Goal: Obtain resource: Download file/media

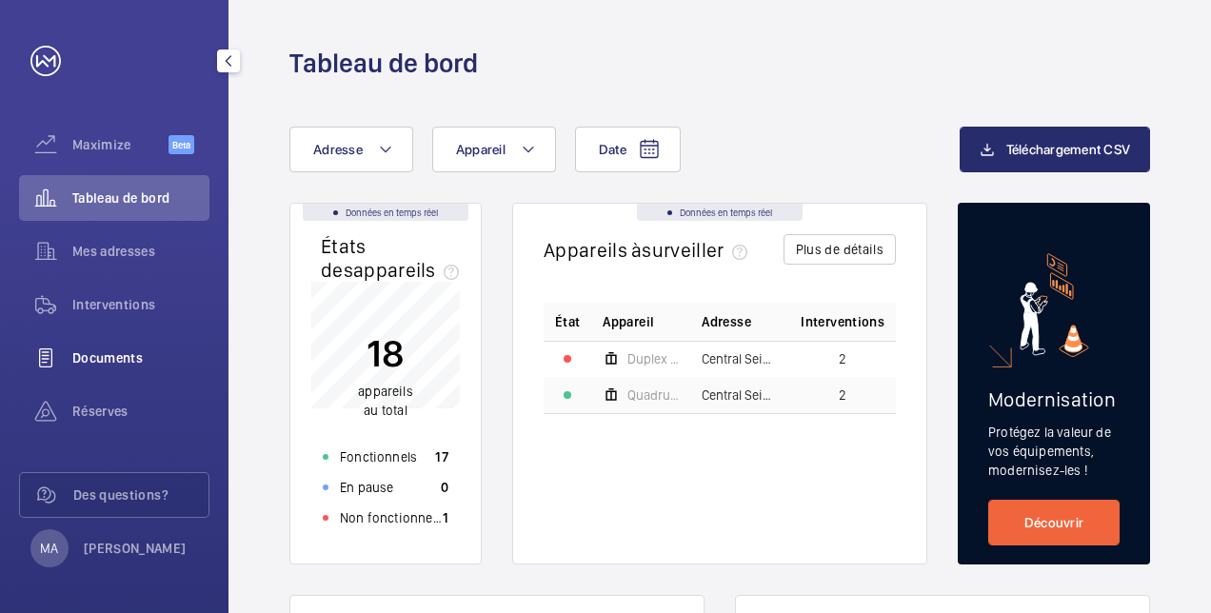
click at [112, 344] on div "Documents" at bounding box center [114, 358] width 190 height 46
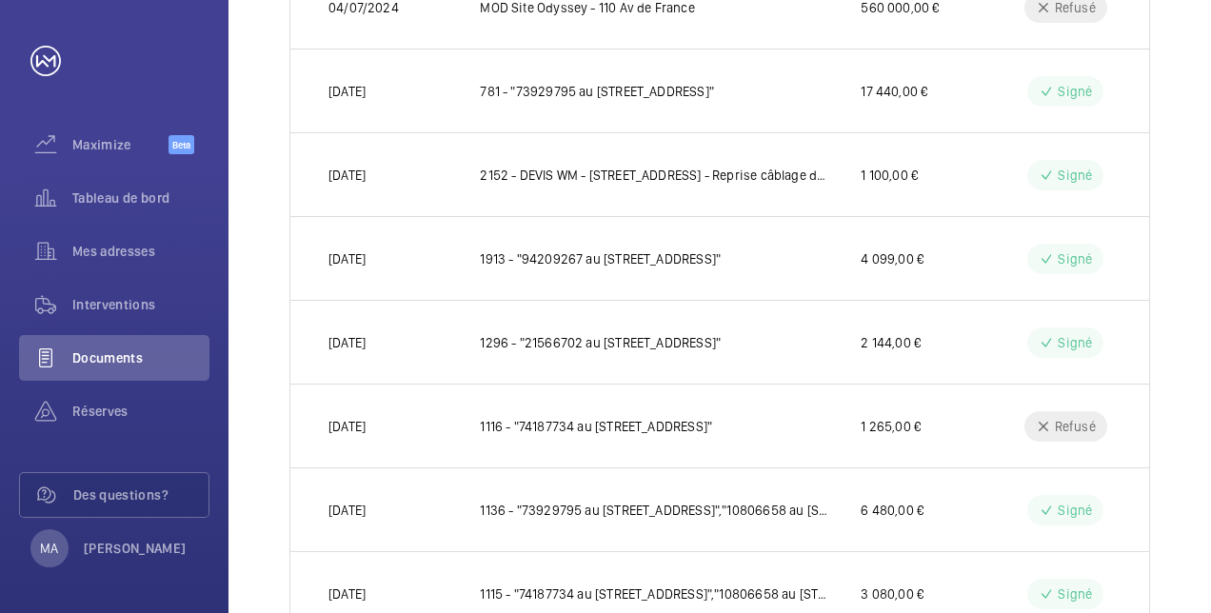
scroll to position [67, 0]
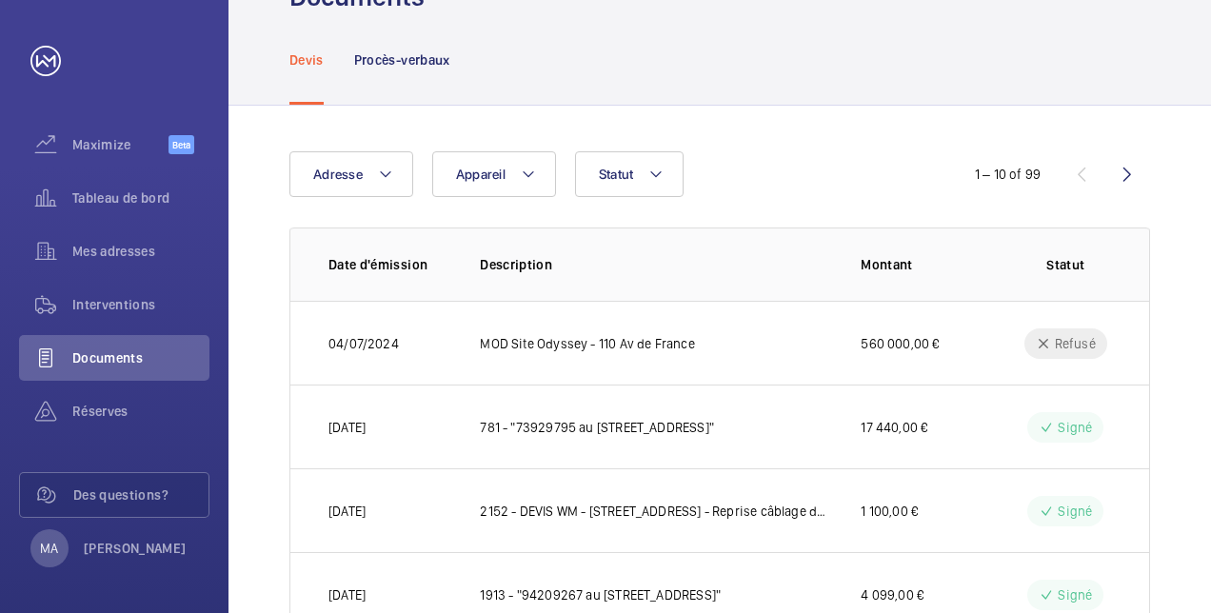
click at [388, 56] on p "Procès-verbaux" at bounding box center [402, 59] width 96 height 19
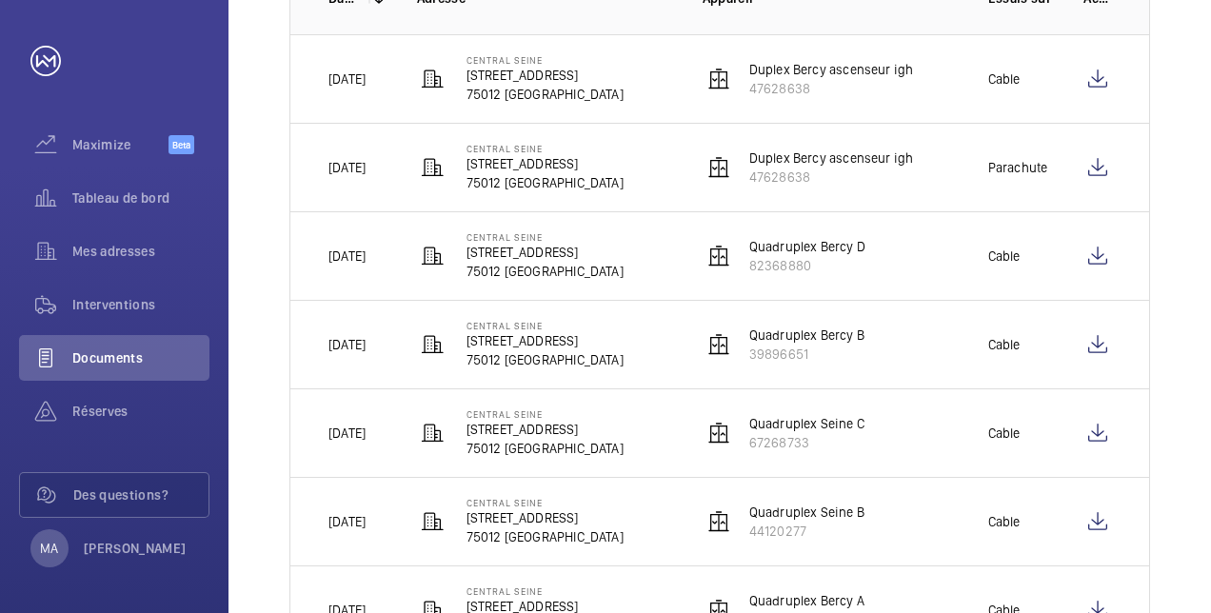
scroll to position [352, 0]
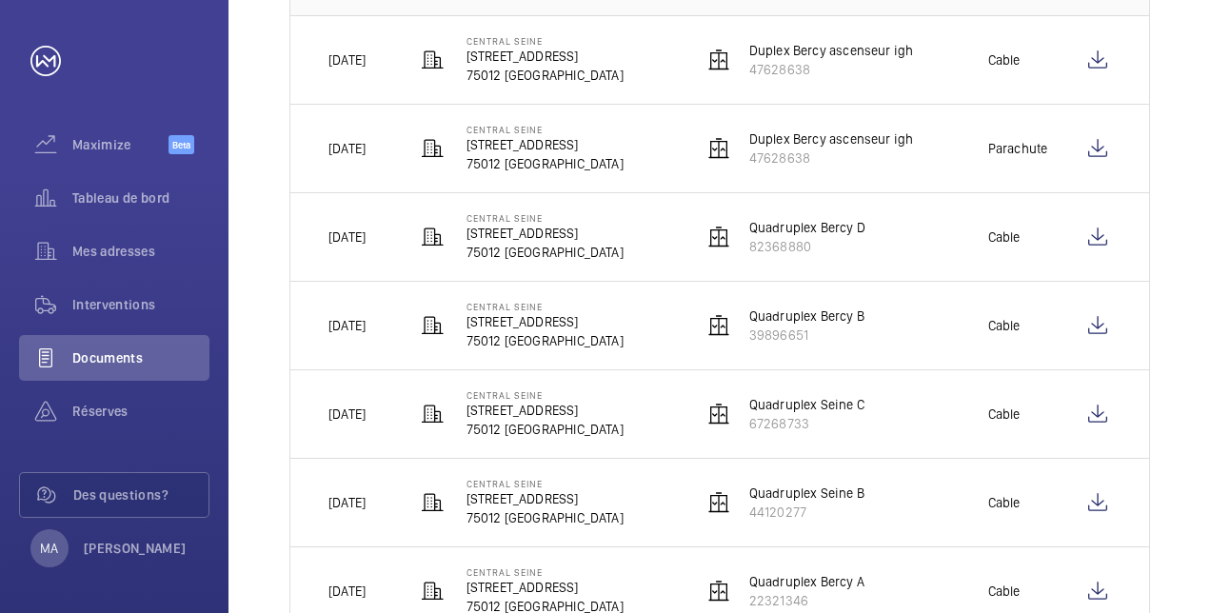
click at [840, 50] on p "Duplex Bercy ascenseur igh" at bounding box center [831, 50] width 165 height 19
click at [1102, 62] on wm-front-icon-button at bounding box center [1097, 60] width 28 height 46
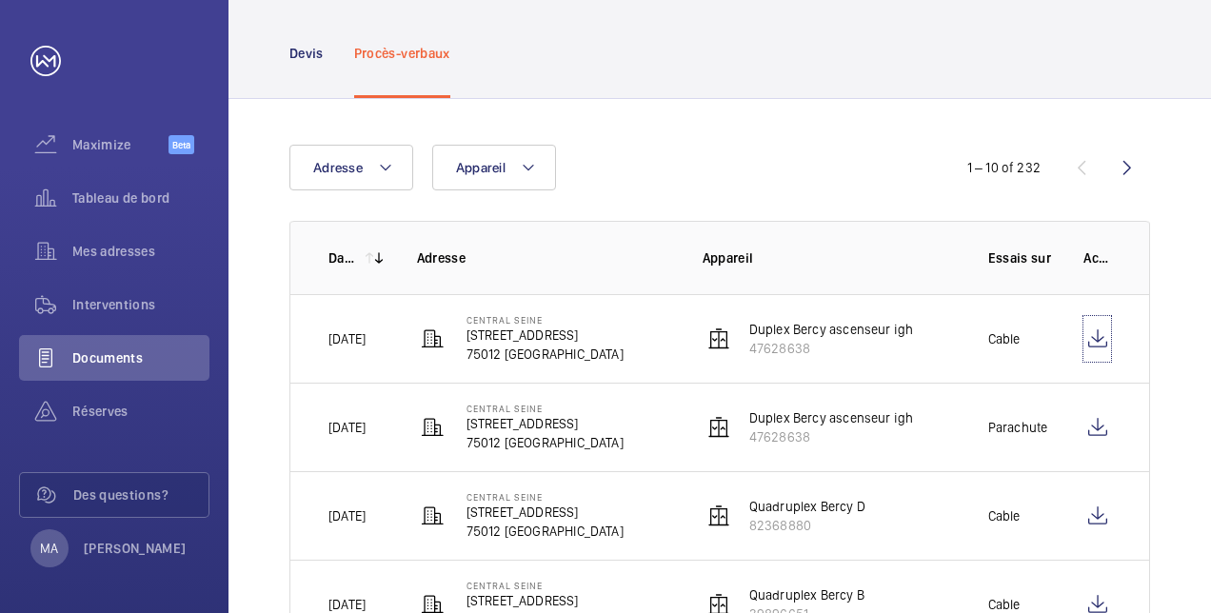
scroll to position [0, 0]
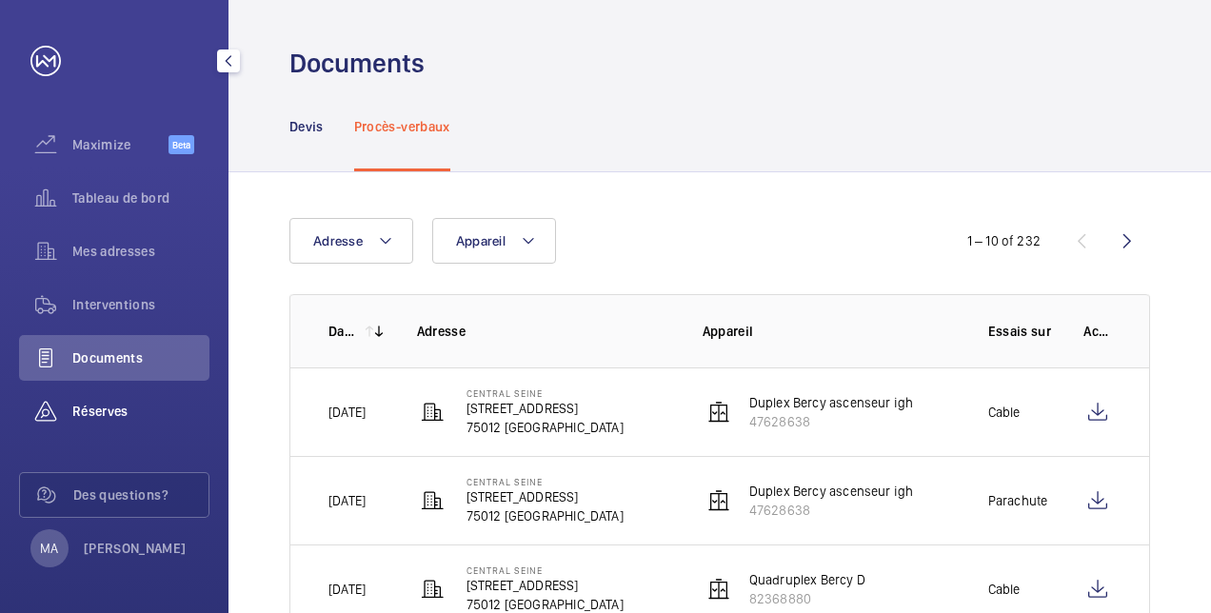
click at [148, 404] on span "Réserves" at bounding box center [140, 411] width 137 height 19
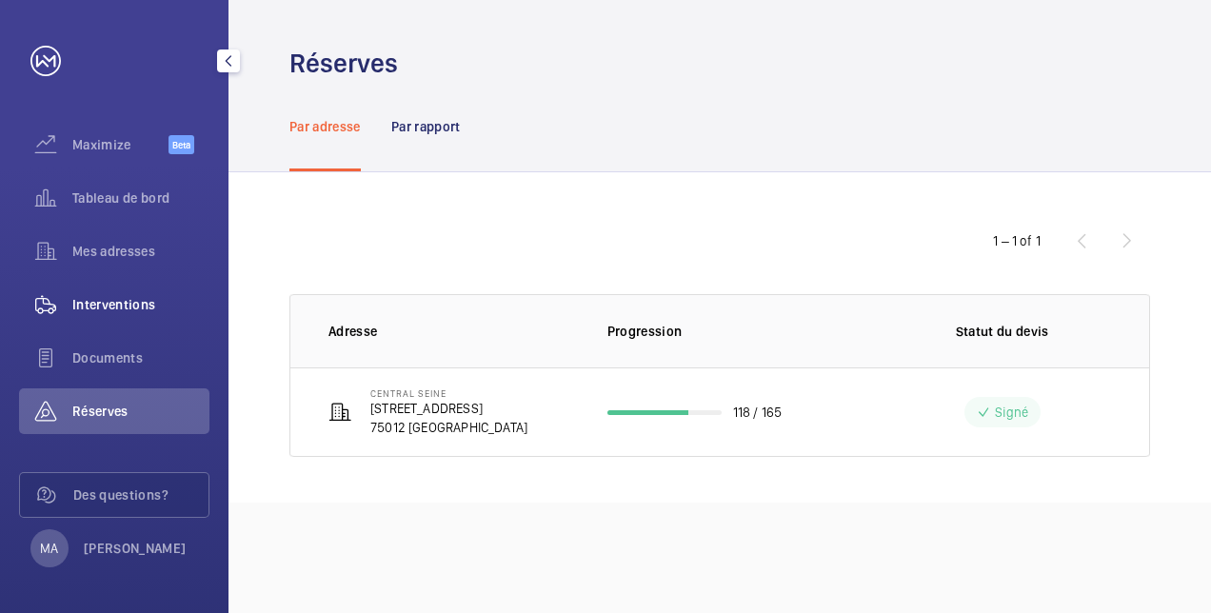
click at [114, 297] on span "Interventions" at bounding box center [140, 304] width 137 height 19
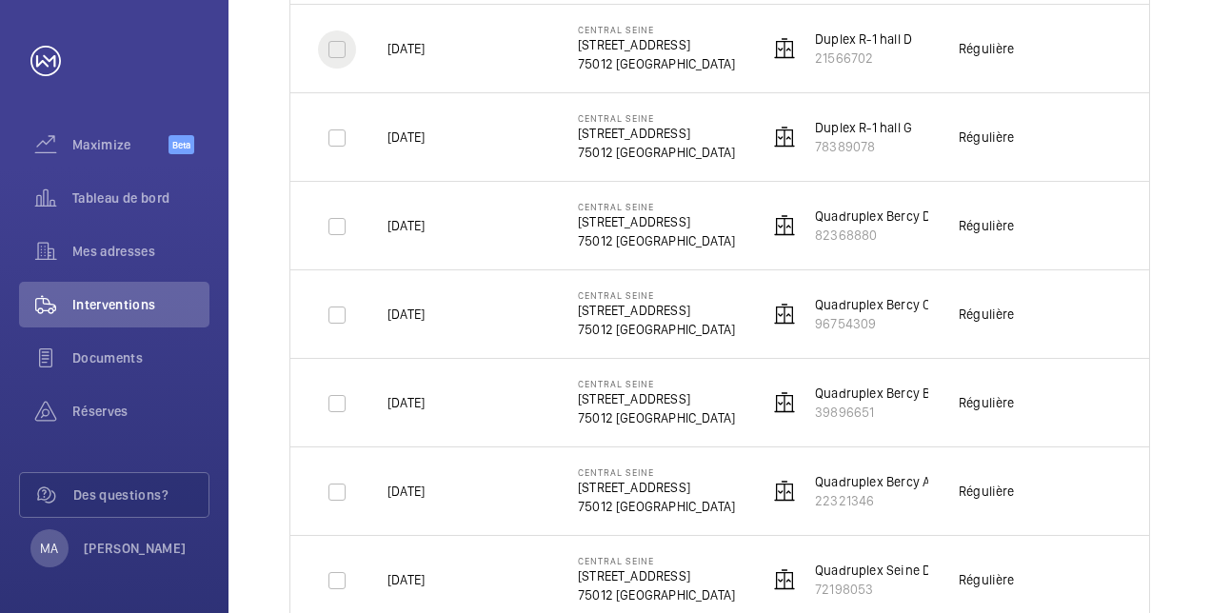
scroll to position [1237, 0]
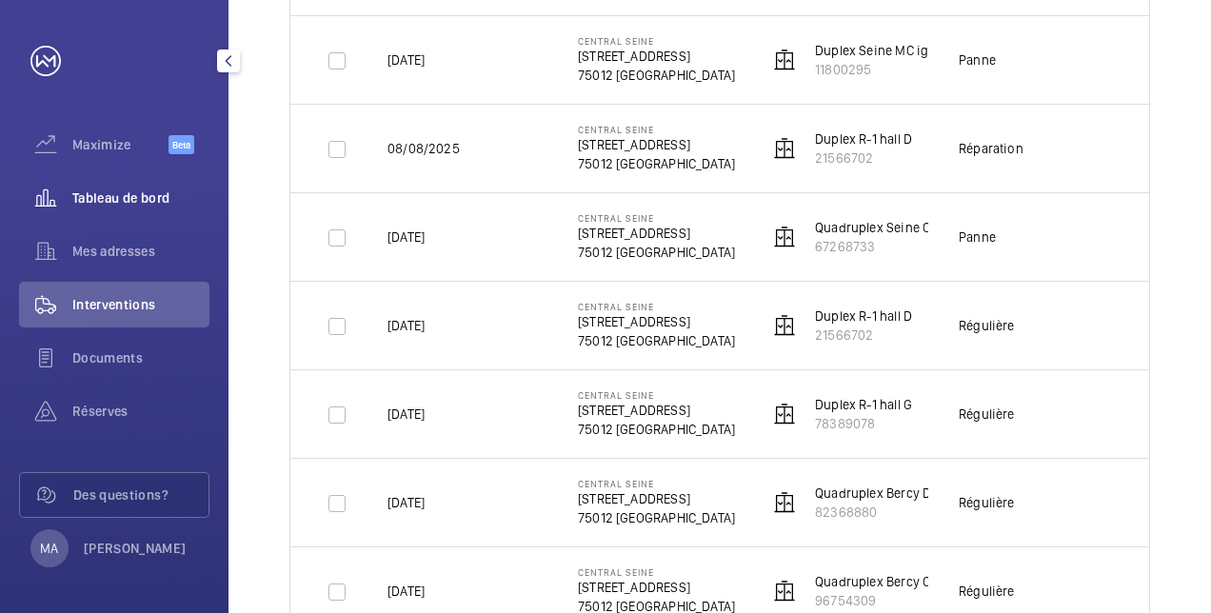
drag, startPoint x: 93, startPoint y: 206, endPoint x: 80, endPoint y: 206, distance: 13.3
click at [91, 206] on span "Tableau de bord" at bounding box center [140, 197] width 137 height 19
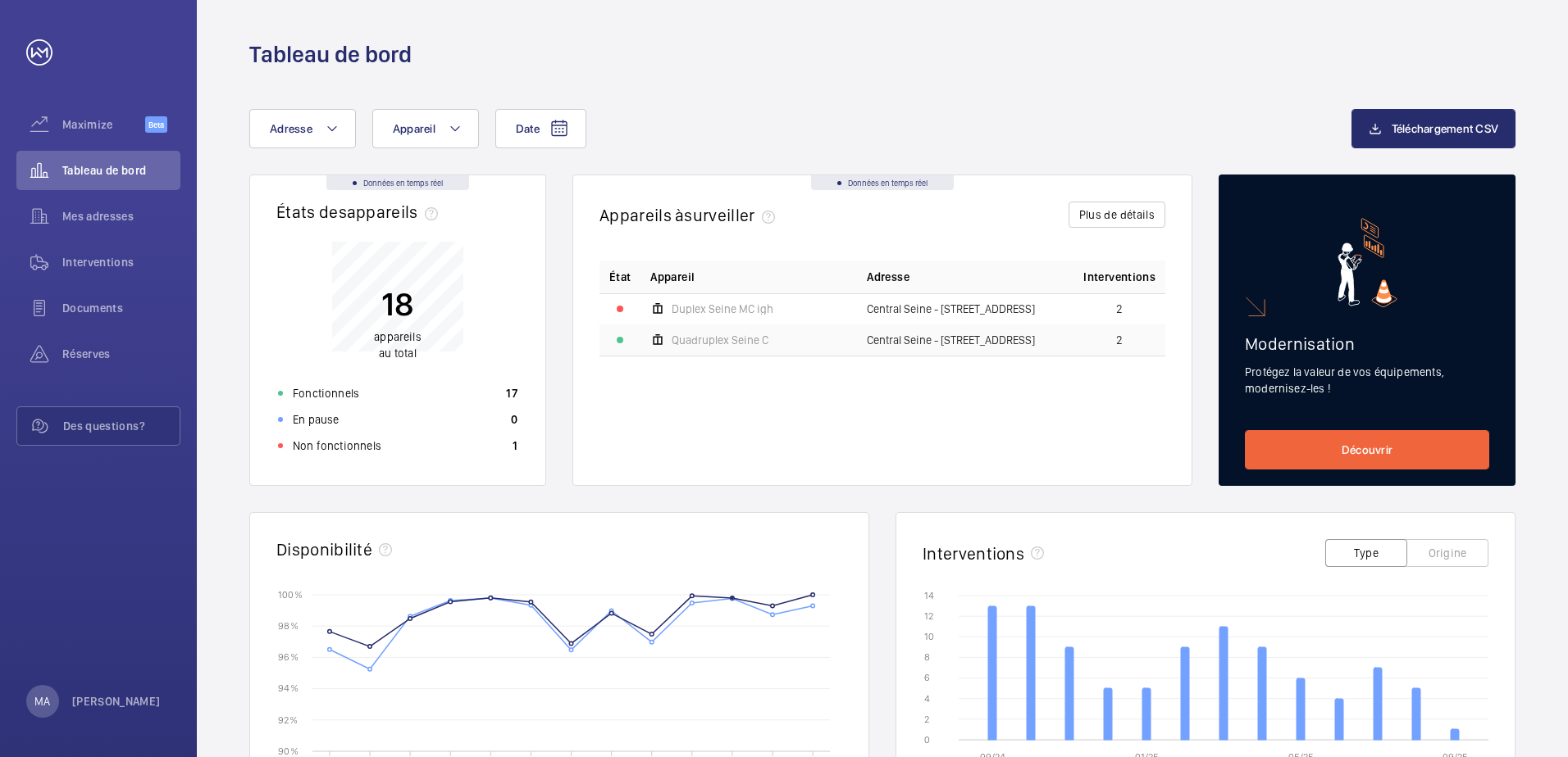
click at [725, 295] on td "Duplex Seine MC igh" at bounding box center [748, 309] width 216 height 31
click at [724, 304] on span "Duplex Seine MC igh" at bounding box center [723, 308] width 102 height 11
click at [126, 213] on span "Mes adresses" at bounding box center [121, 216] width 118 height 16
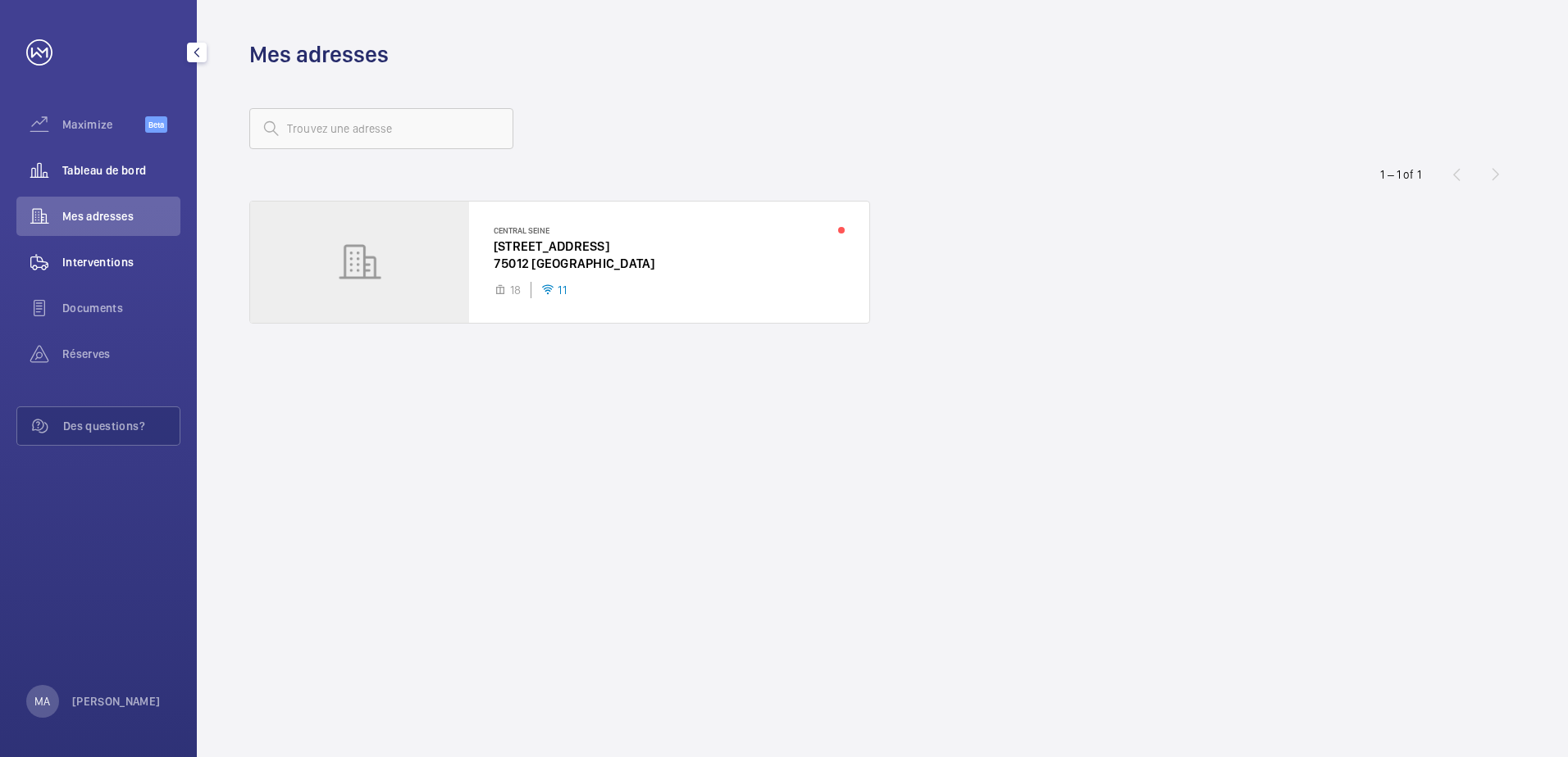
click at [106, 255] on span "Interventions" at bounding box center [121, 262] width 118 height 16
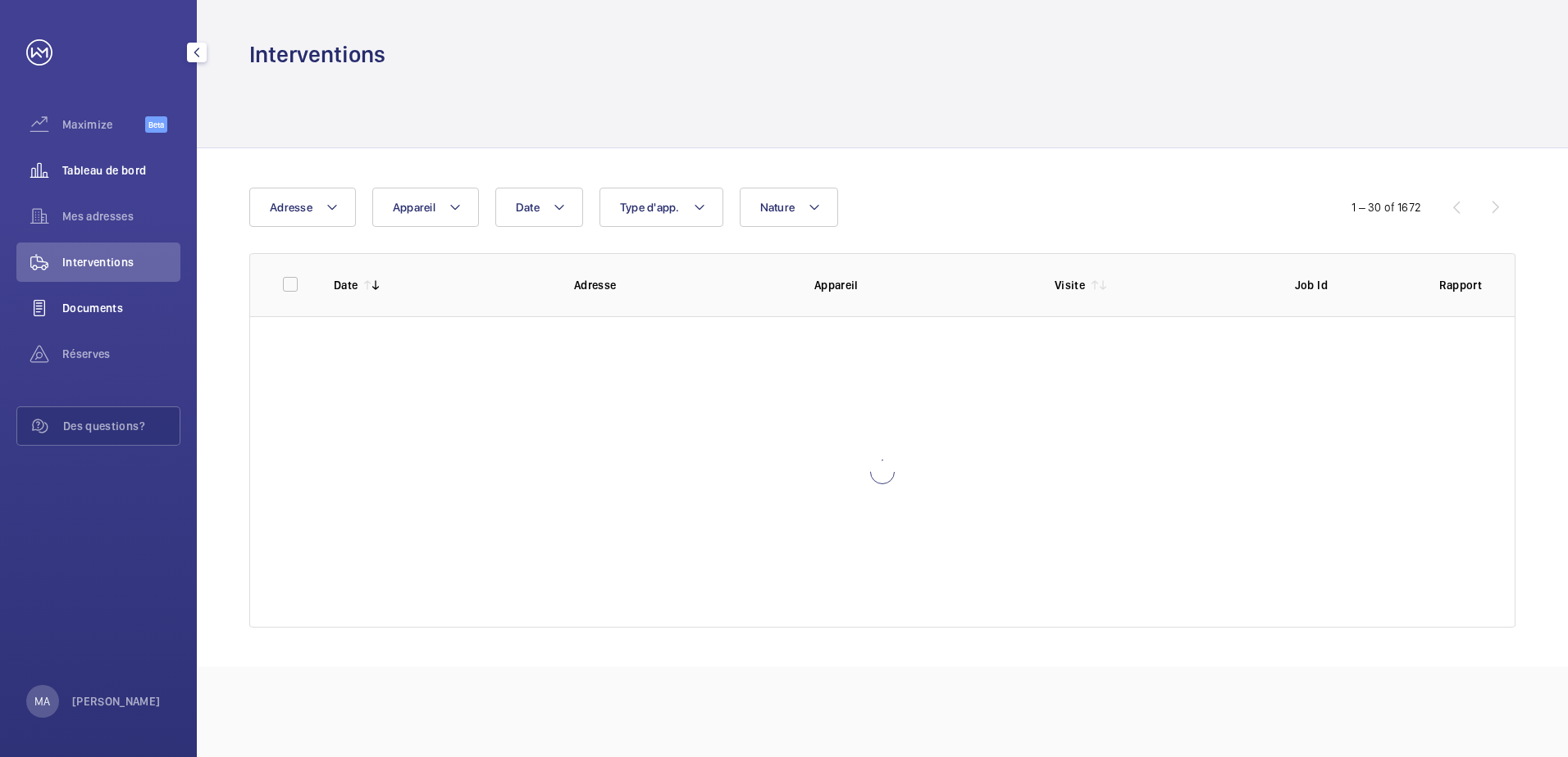
click at [93, 304] on span "Documents" at bounding box center [121, 307] width 118 height 16
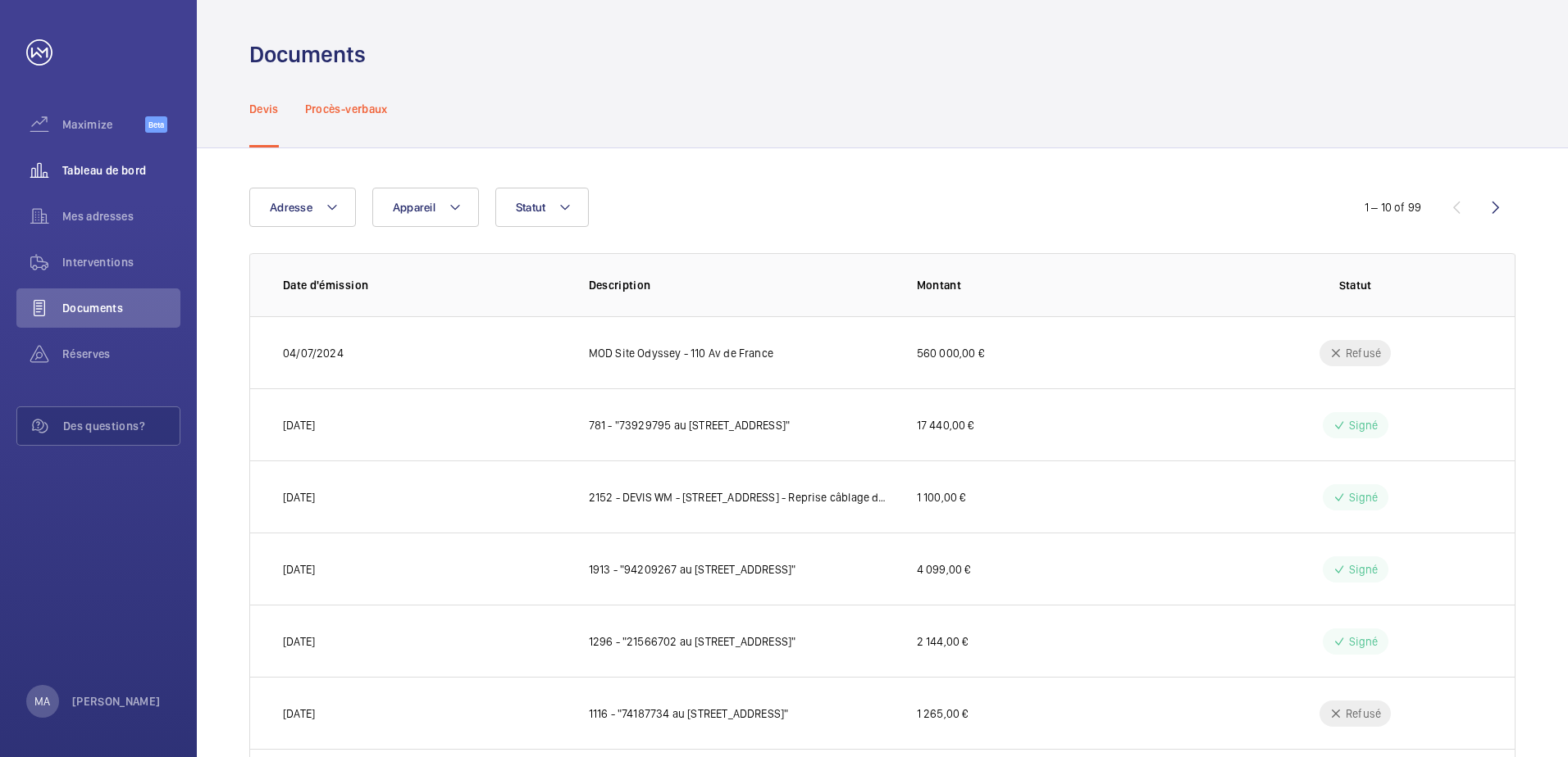
click at [332, 108] on p "Procès-verbaux" at bounding box center [346, 109] width 83 height 16
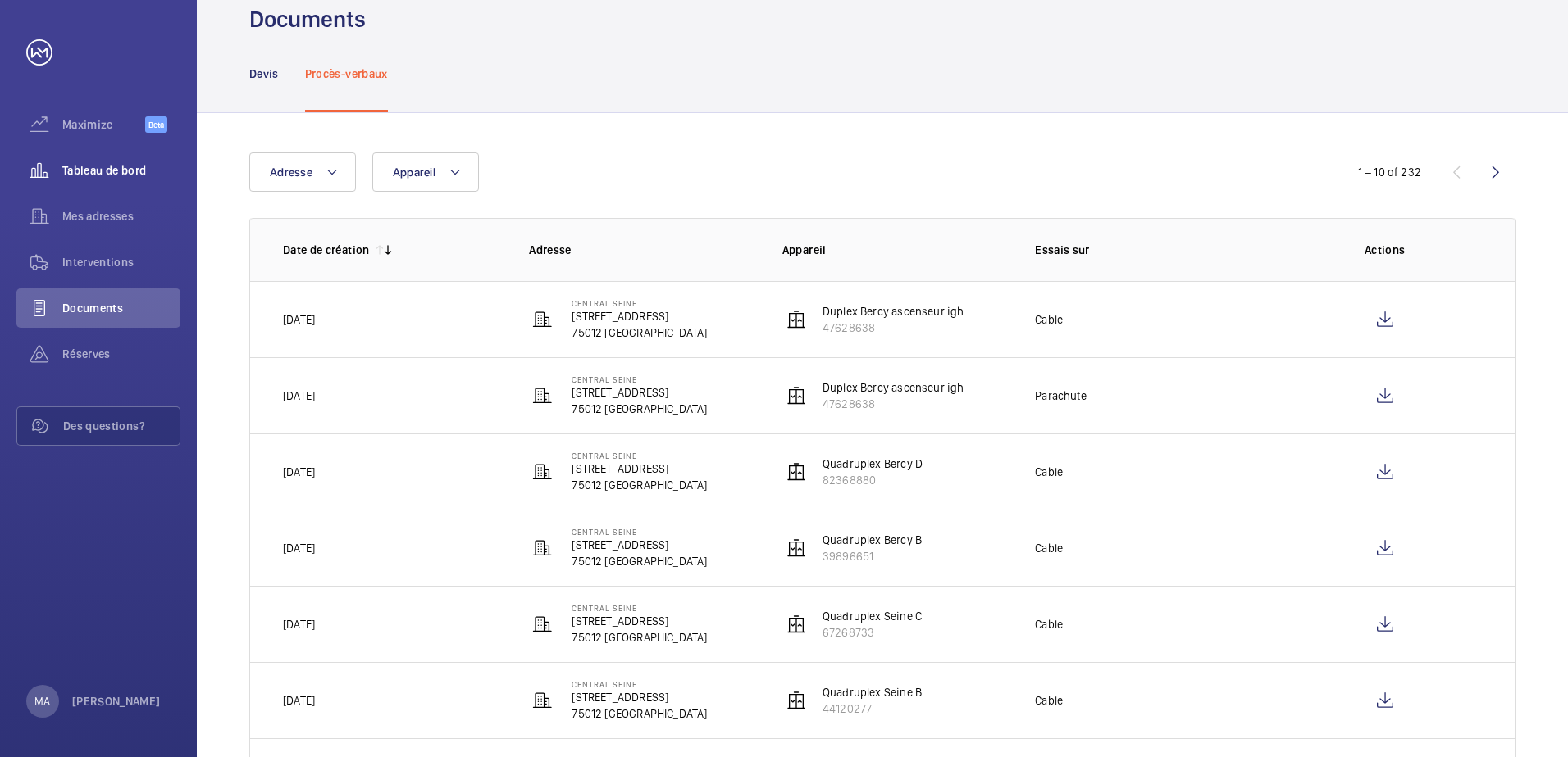
scroll to position [34, 0]
click at [83, 332] on div "Documents" at bounding box center [98, 311] width 164 height 46
click at [84, 356] on span "Réserves" at bounding box center [121, 354] width 118 height 16
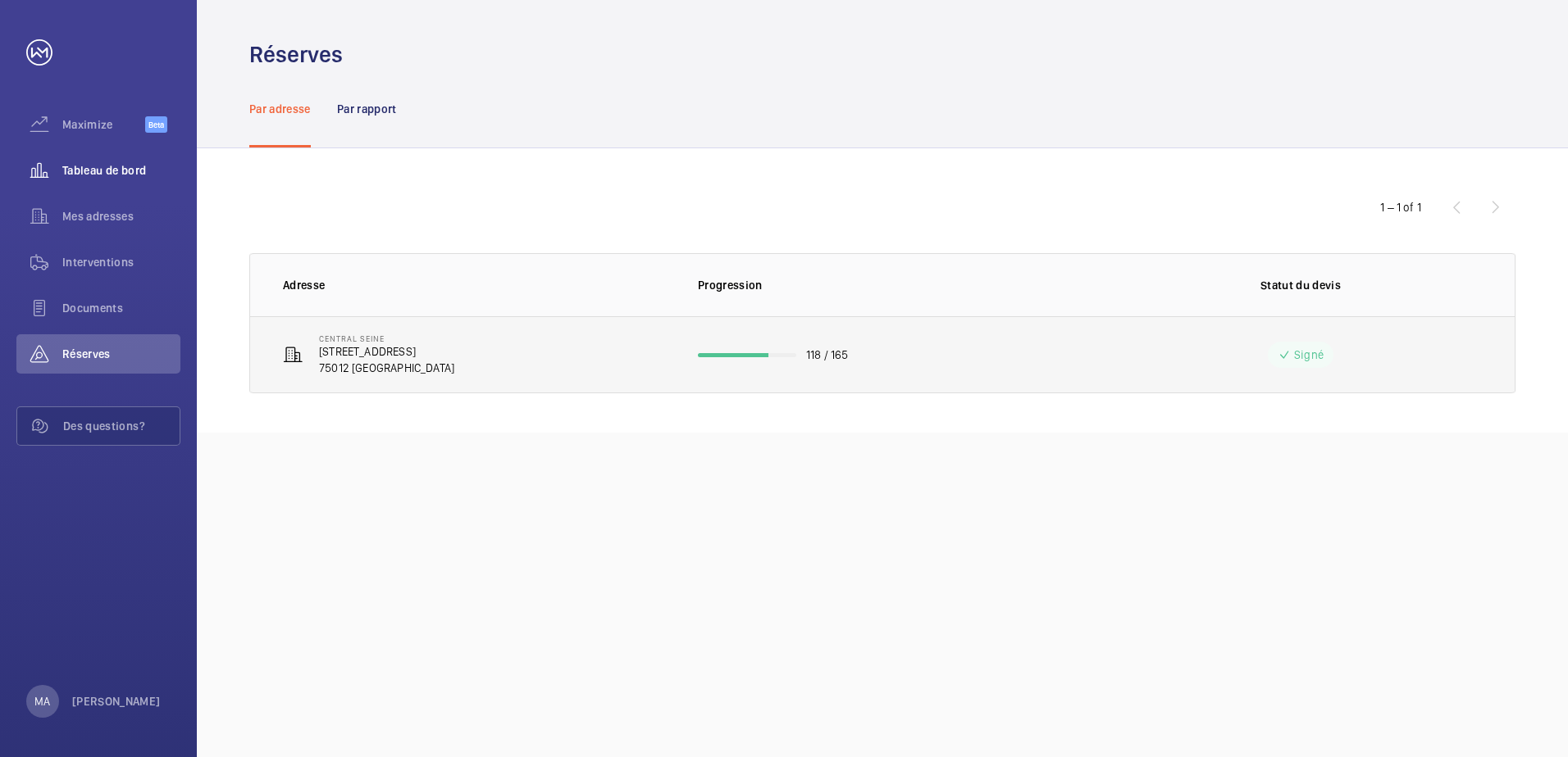
click at [630, 382] on td "Central Seine [STREET_ADDRESS]" at bounding box center [460, 354] width 421 height 77
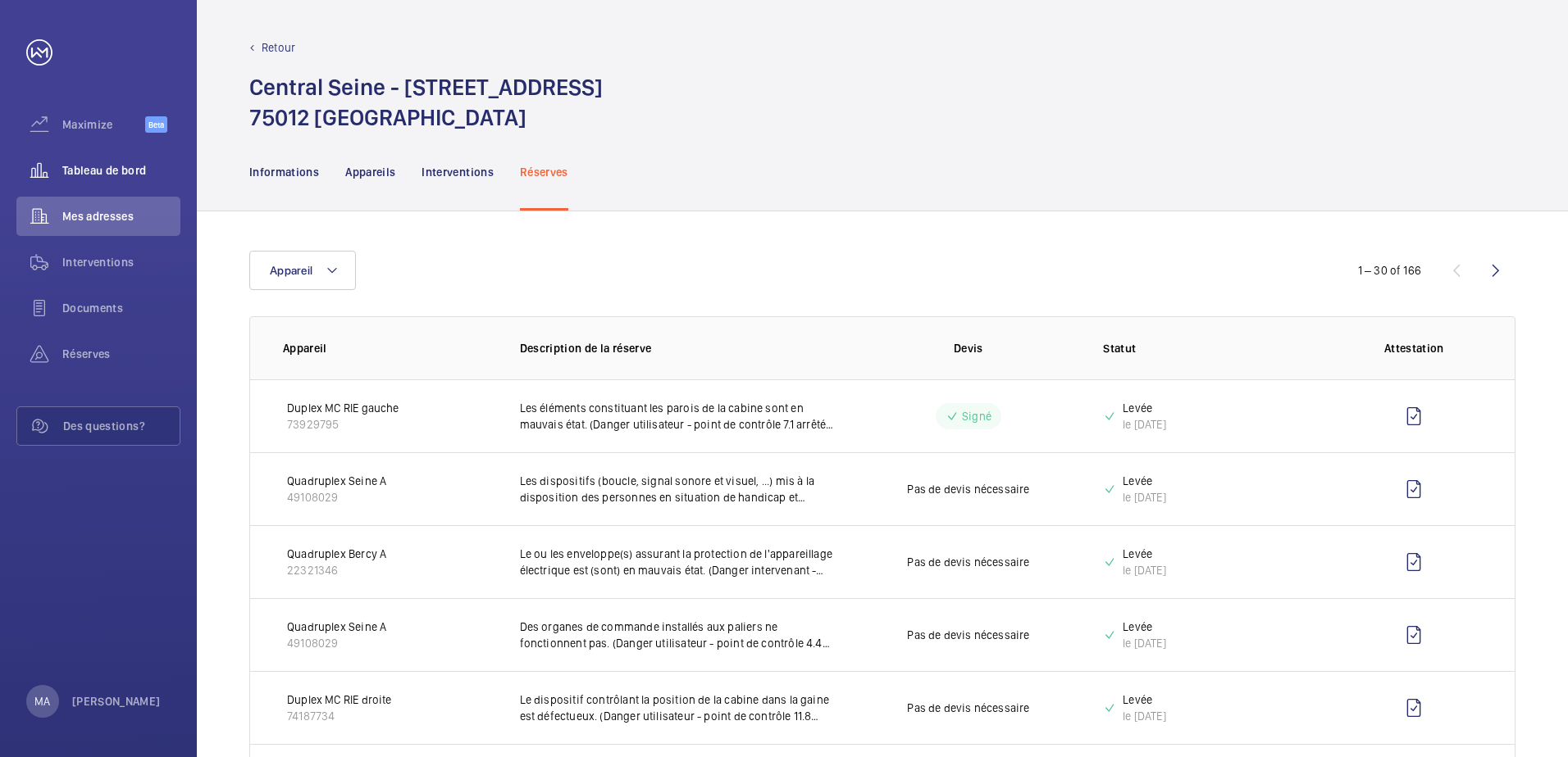
drag, startPoint x: 385, startPoint y: 174, endPoint x: 396, endPoint y: 166, distance: 13.6
click at [387, 172] on p "Appareils" at bounding box center [370, 171] width 50 height 16
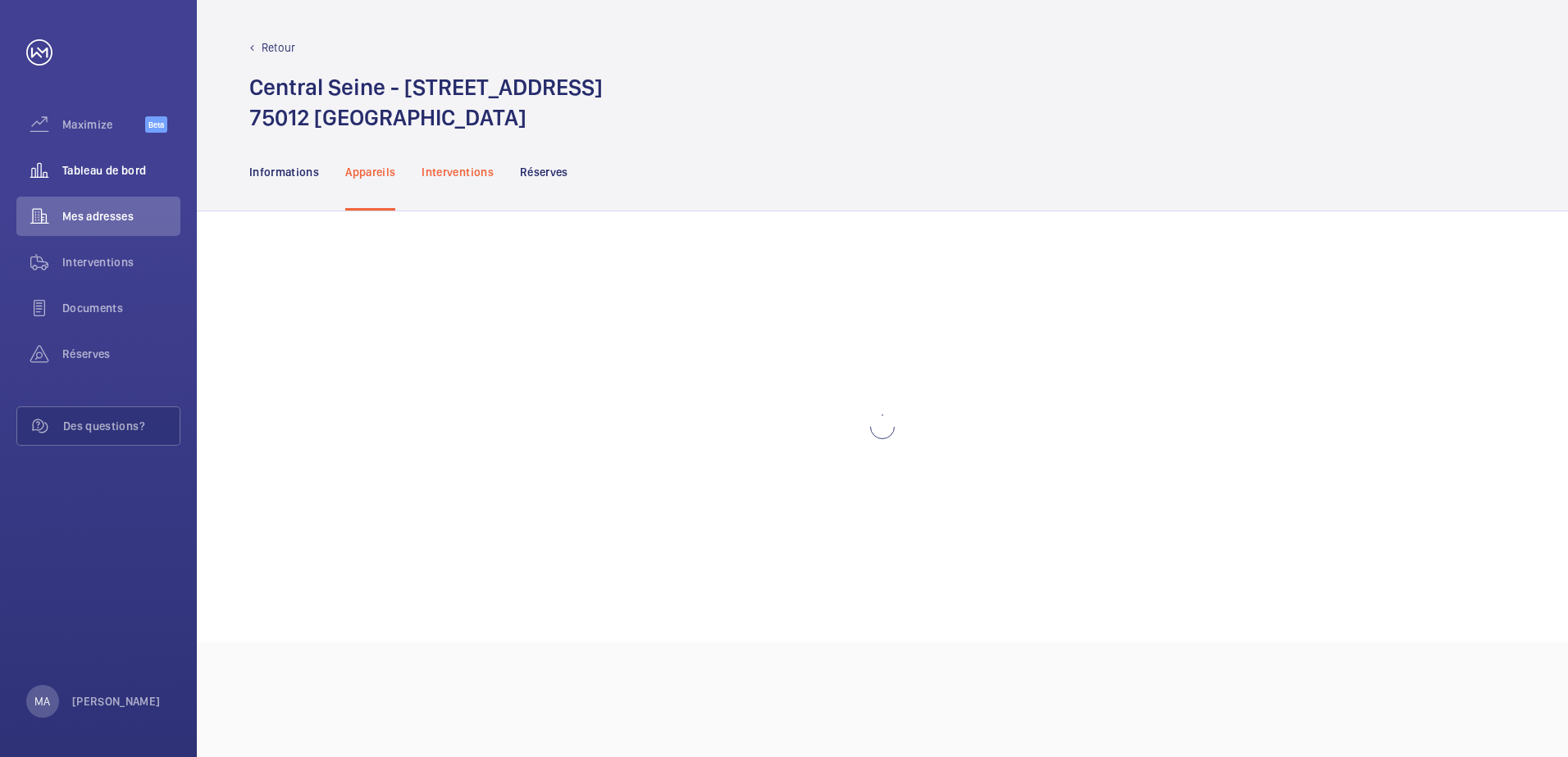
click at [457, 169] on p "Interventions" at bounding box center [457, 171] width 72 height 16
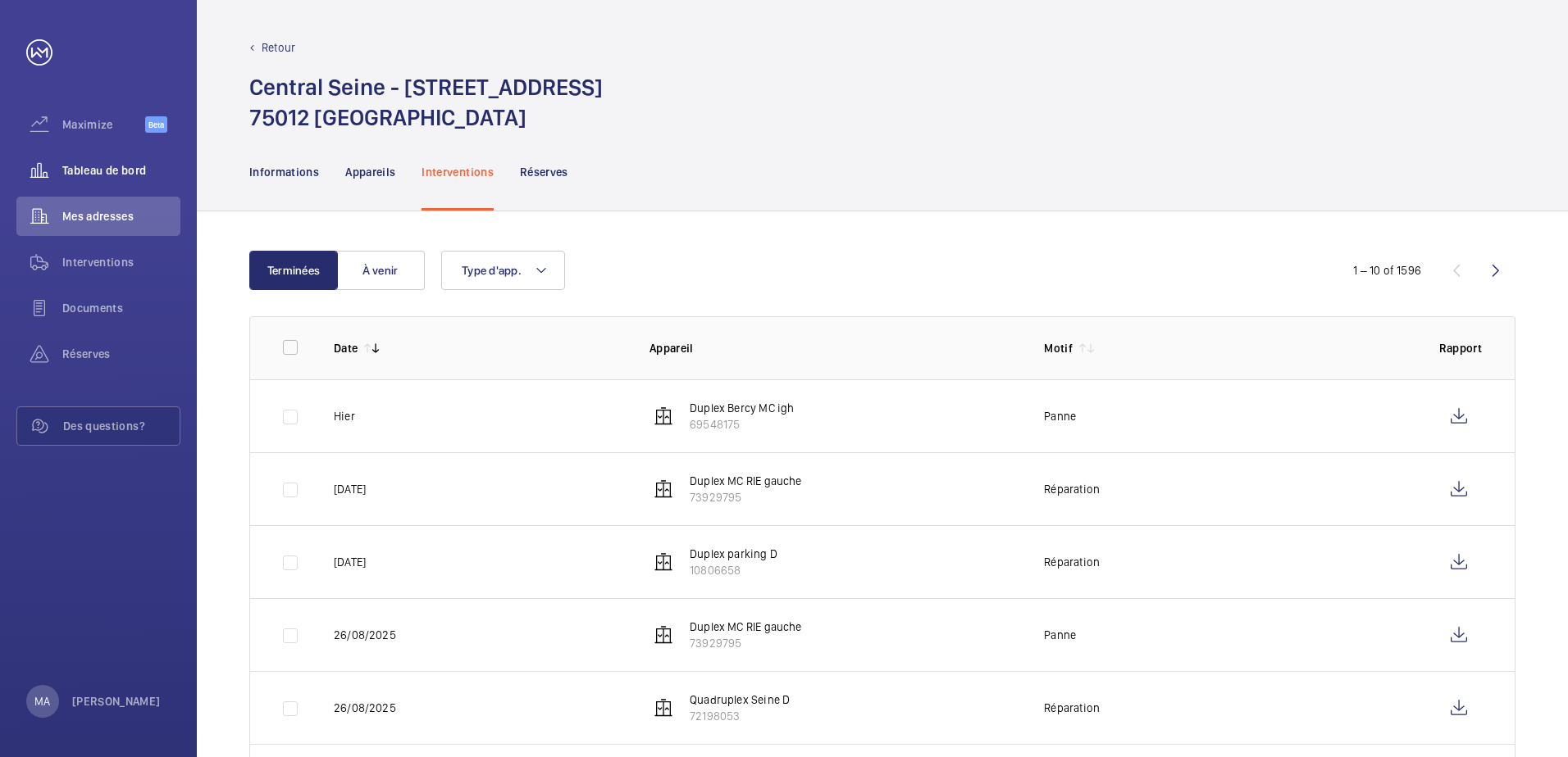
click at [757, 406] on p "Duplex Bercy MC igh" at bounding box center [741, 407] width 104 height 16
drag, startPoint x: 1026, startPoint y: 411, endPoint x: 1361, endPoint y: 446, distance: 336.8
click at [1028, 413] on td "Panne" at bounding box center [1215, 416] width 395 height 73
click at [1042, 409] on wm-front-icon-button at bounding box center [1459, 417] width 40 height 40
click at [712, 489] on p "73929795" at bounding box center [745, 497] width 112 height 16
